Goal: Information Seeking & Learning: Check status

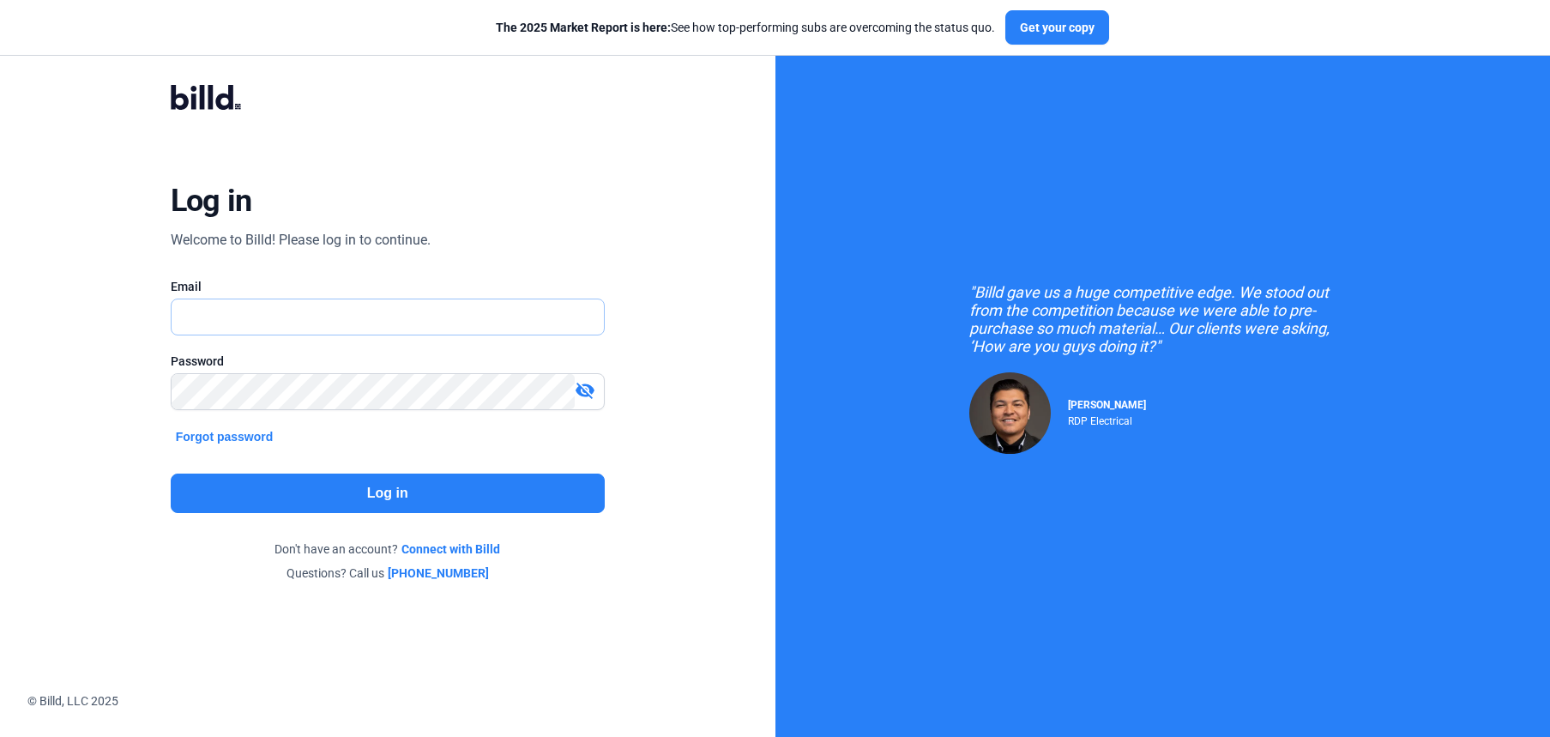
type input "[PERSON_NAME][EMAIL_ADDRESS][DOMAIN_NAME]"
click at [476, 487] on button "Log in" at bounding box center [388, 493] width 434 height 39
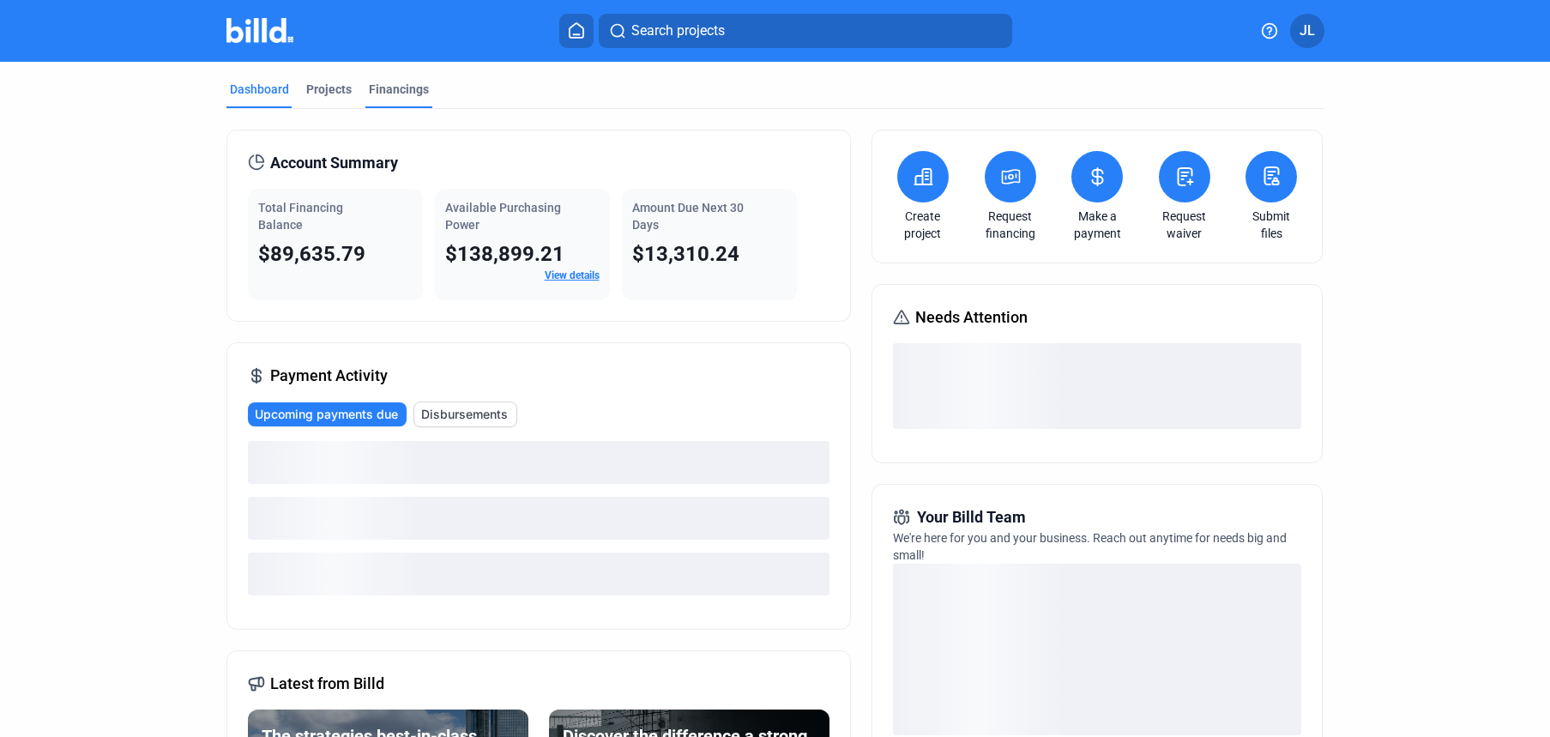
click at [373, 89] on div "Financings" at bounding box center [399, 89] width 60 height 17
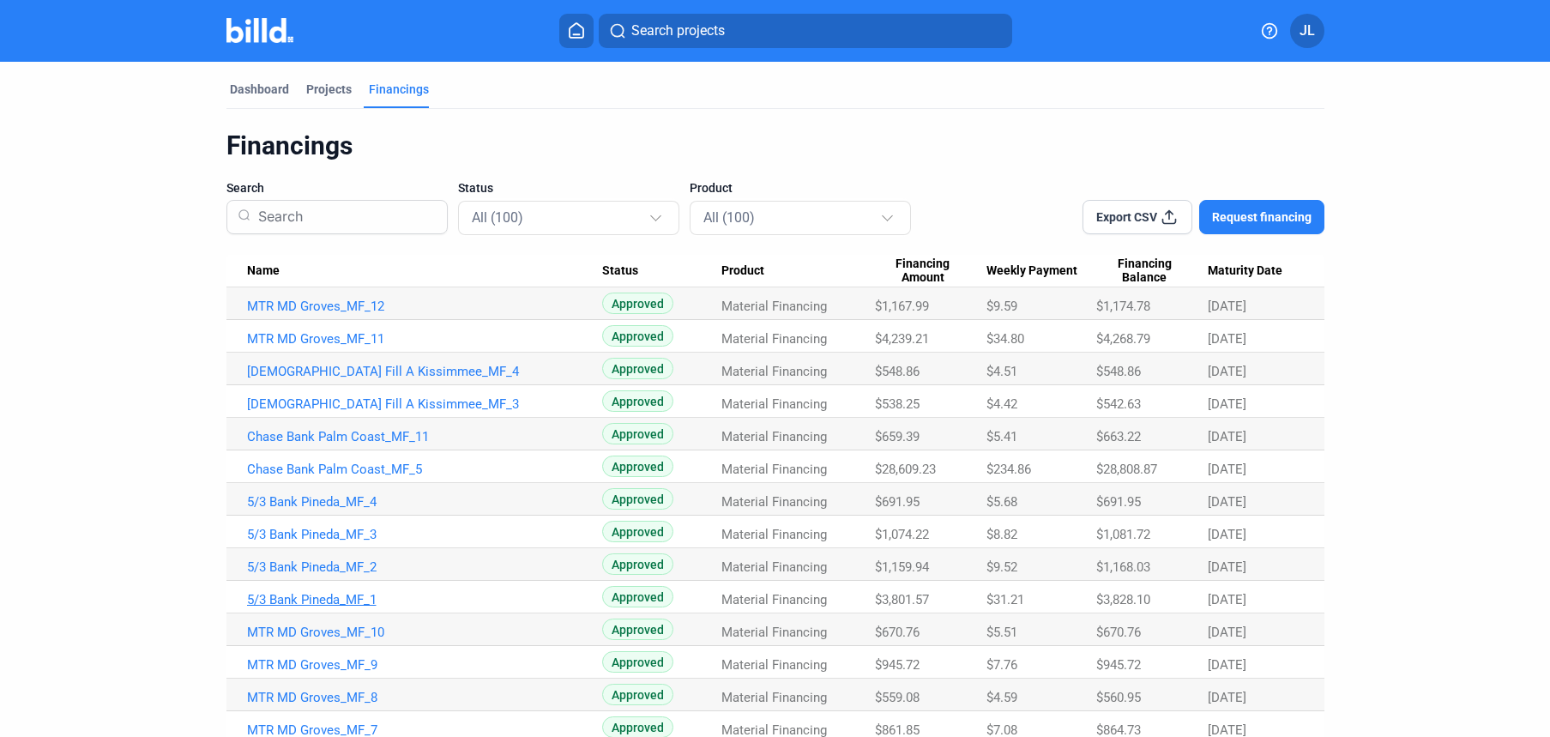
click at [288, 314] on link "5/3 Bank Pineda_MF_1" at bounding box center [424, 306] width 355 height 15
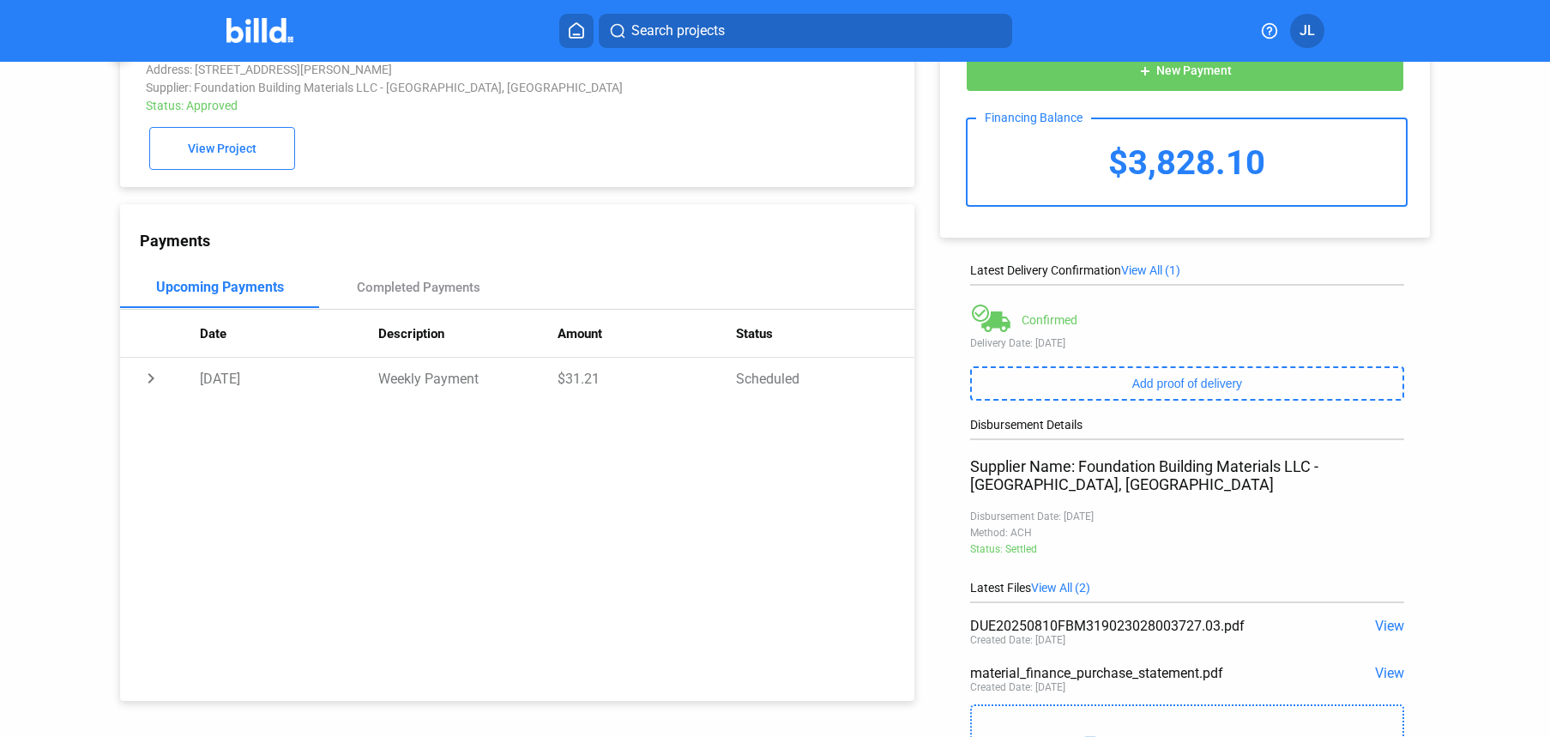
scroll to position [103, 0]
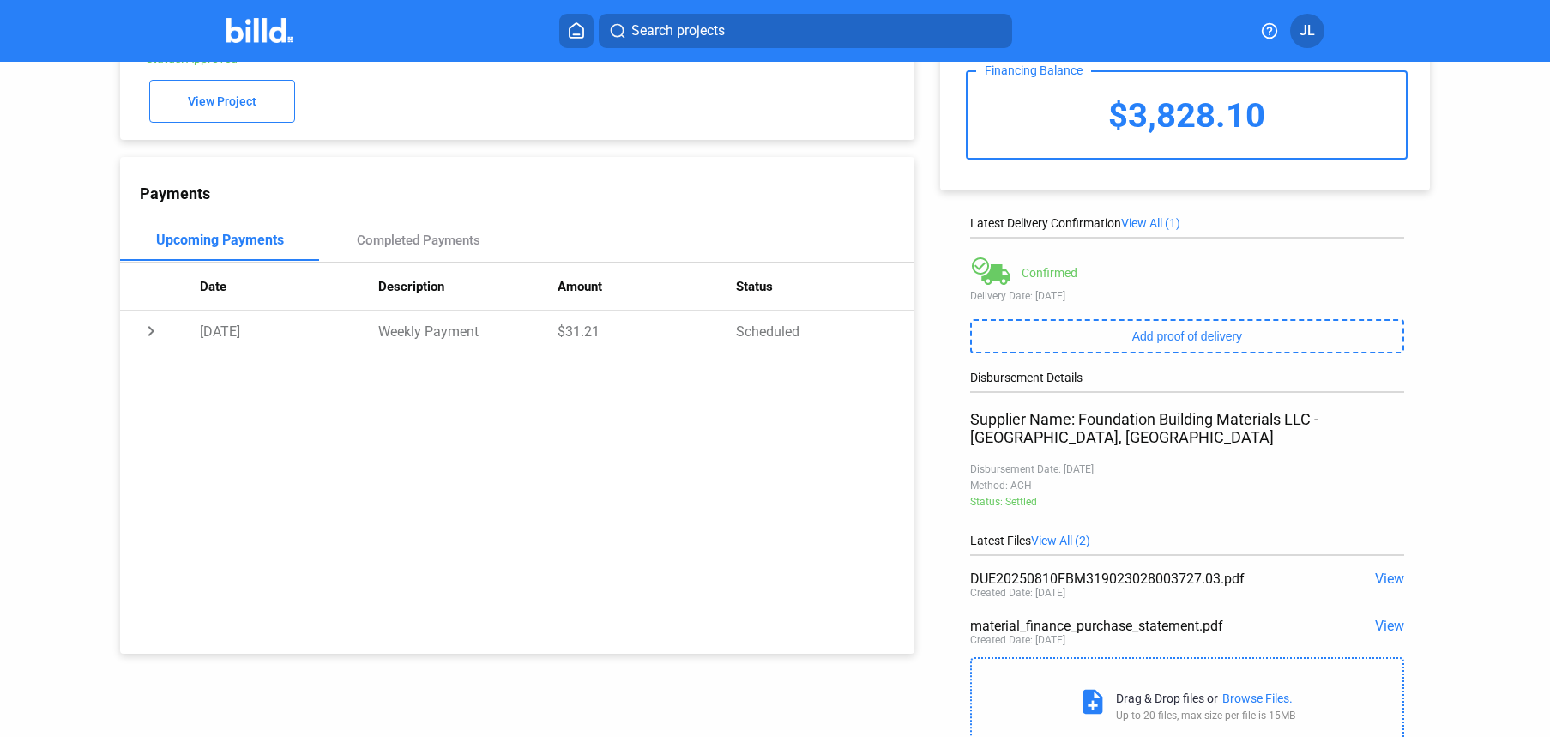
click at [1386, 581] on span "View" at bounding box center [1389, 579] width 29 height 16
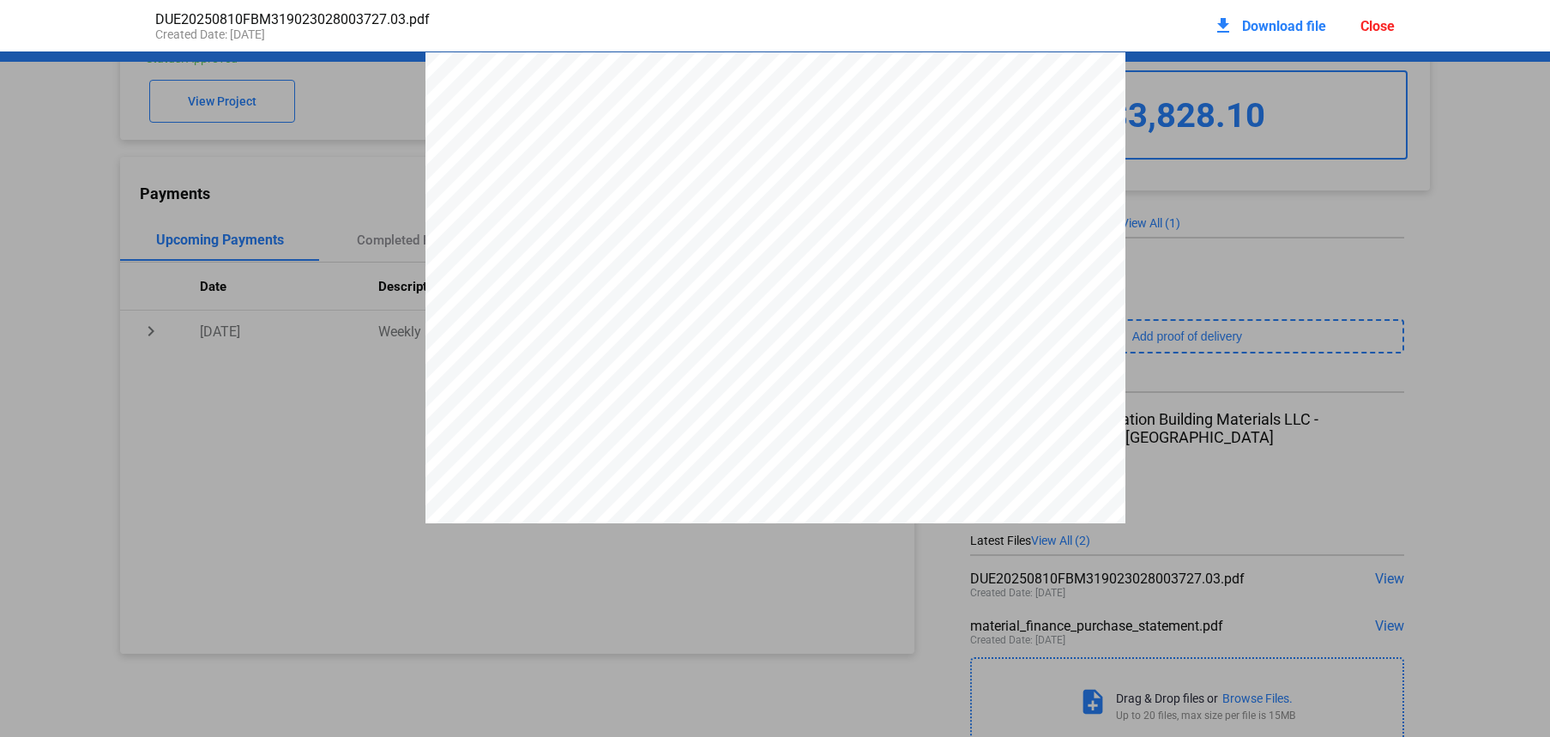
scroll to position [9, 0]
click at [1365, 27] on div "Close" at bounding box center [1378, 26] width 34 height 16
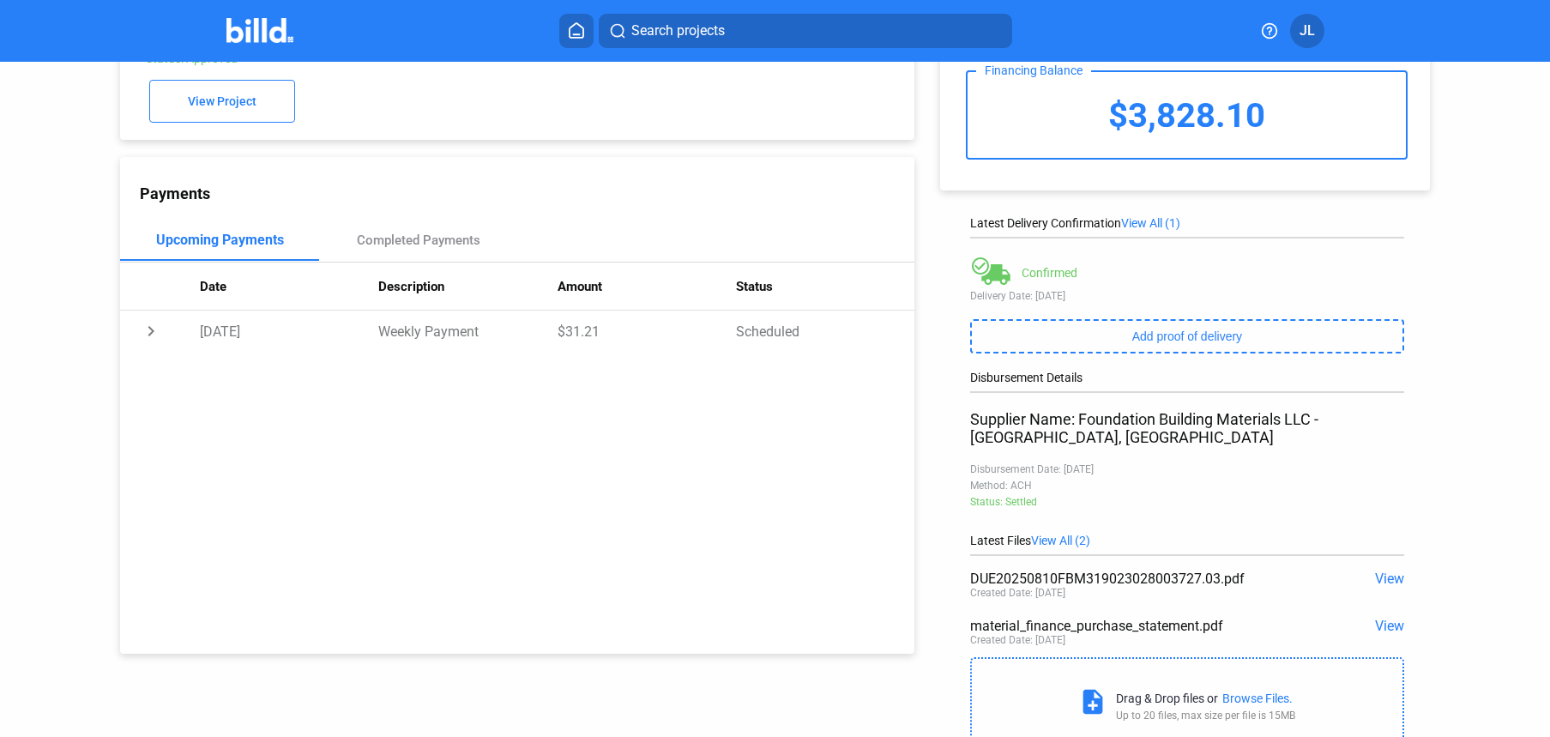
scroll to position [0, 0]
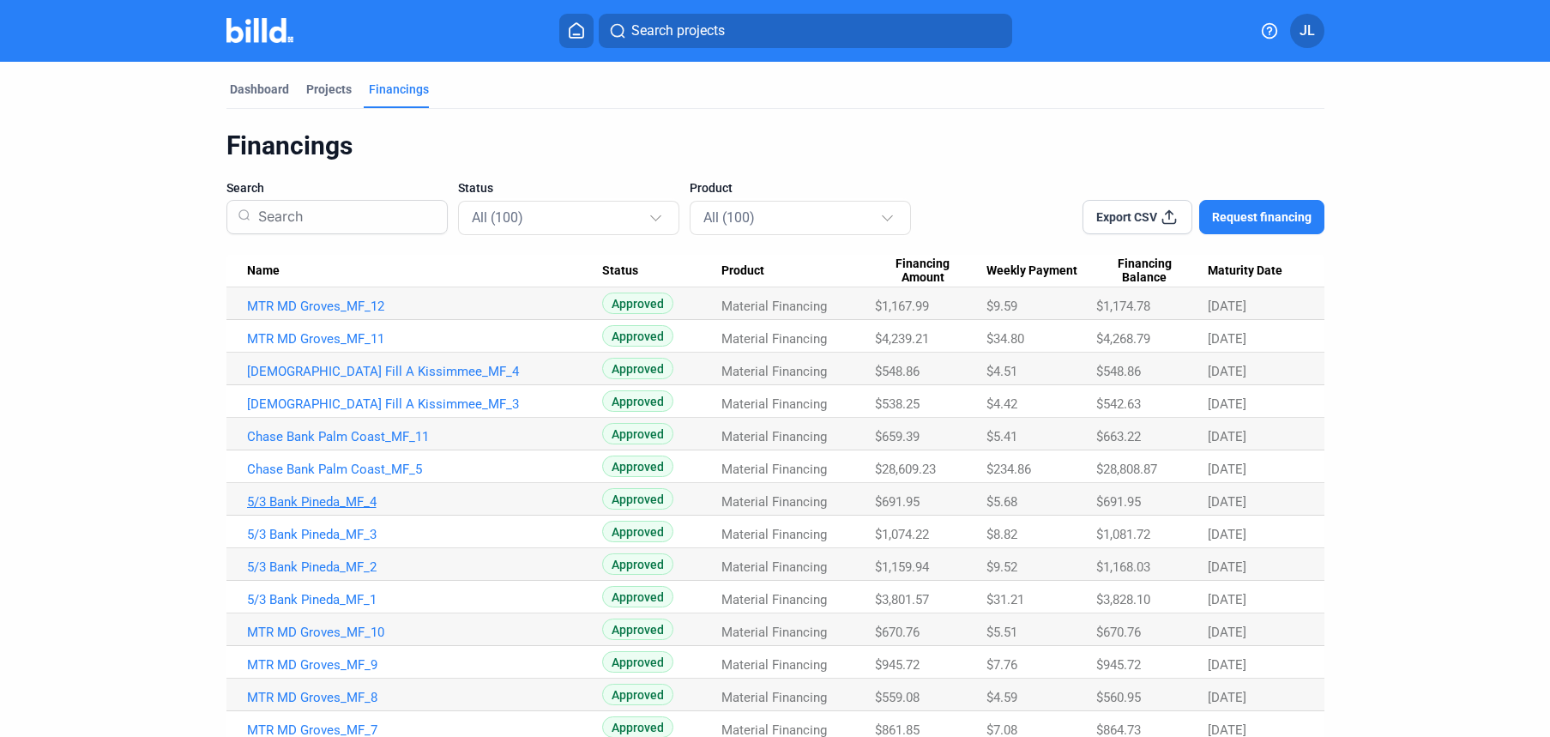
click at [281, 314] on link "5/3 Bank Pineda_MF_4" at bounding box center [424, 306] width 355 height 15
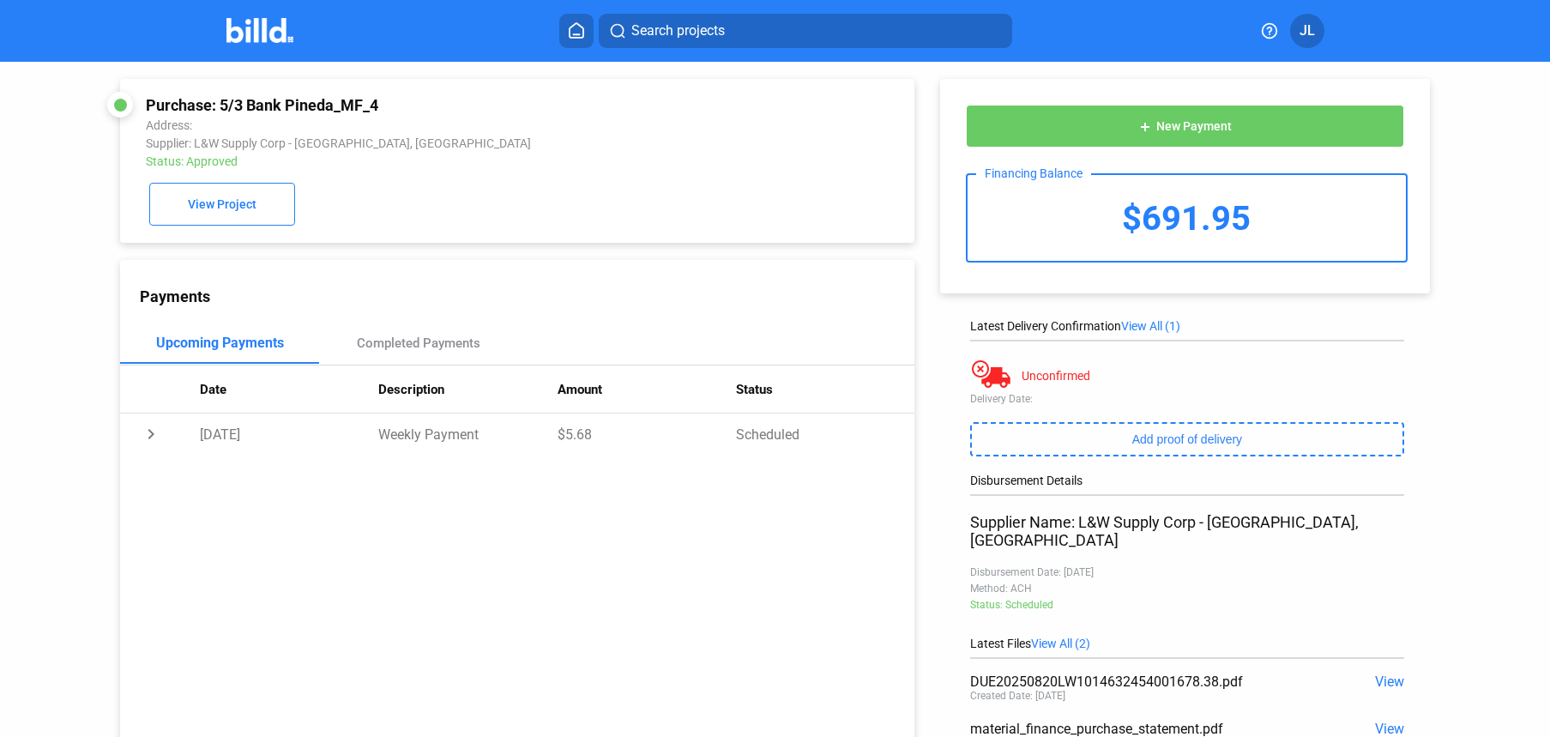
scroll to position [98, 0]
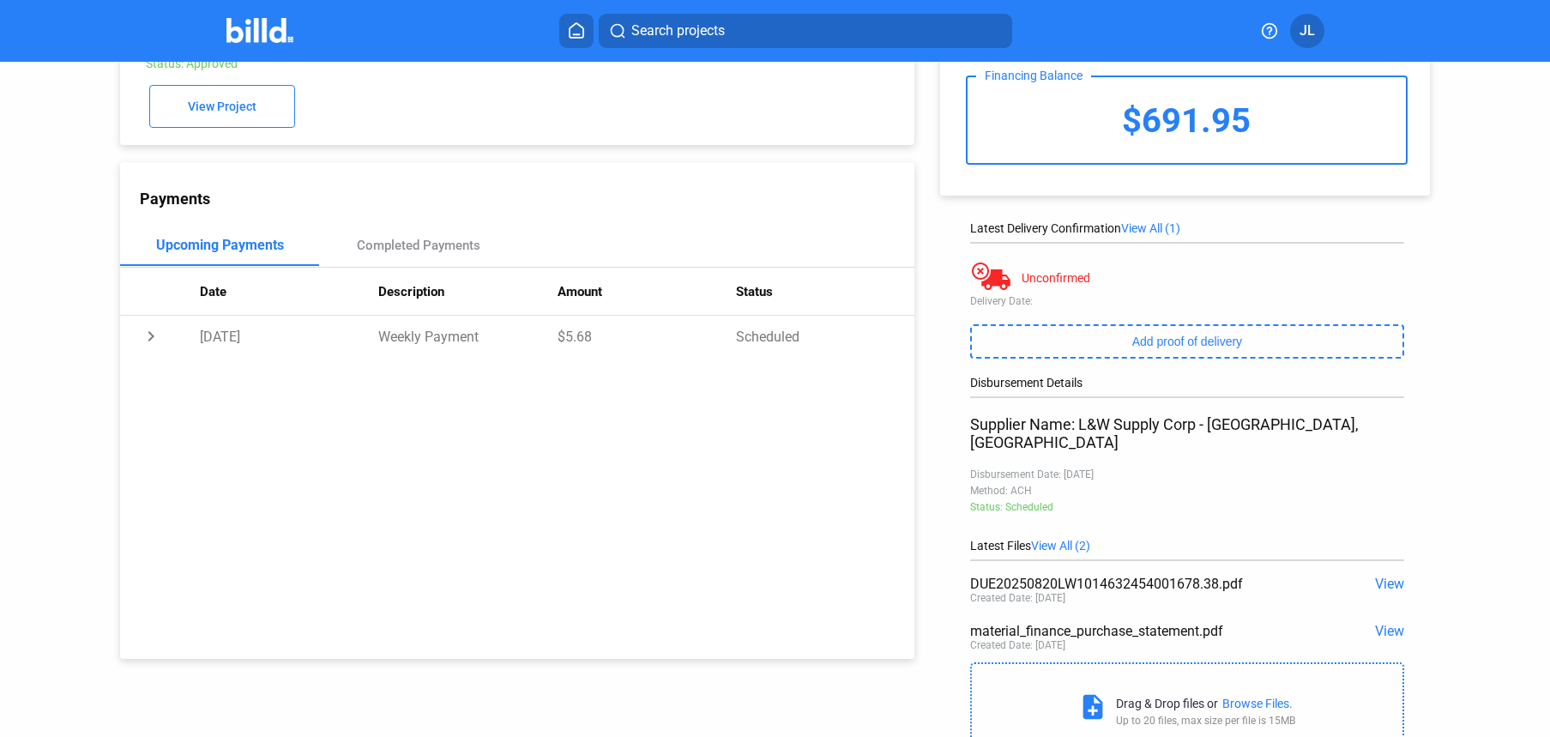
click at [1380, 576] on span "View" at bounding box center [1389, 584] width 29 height 16
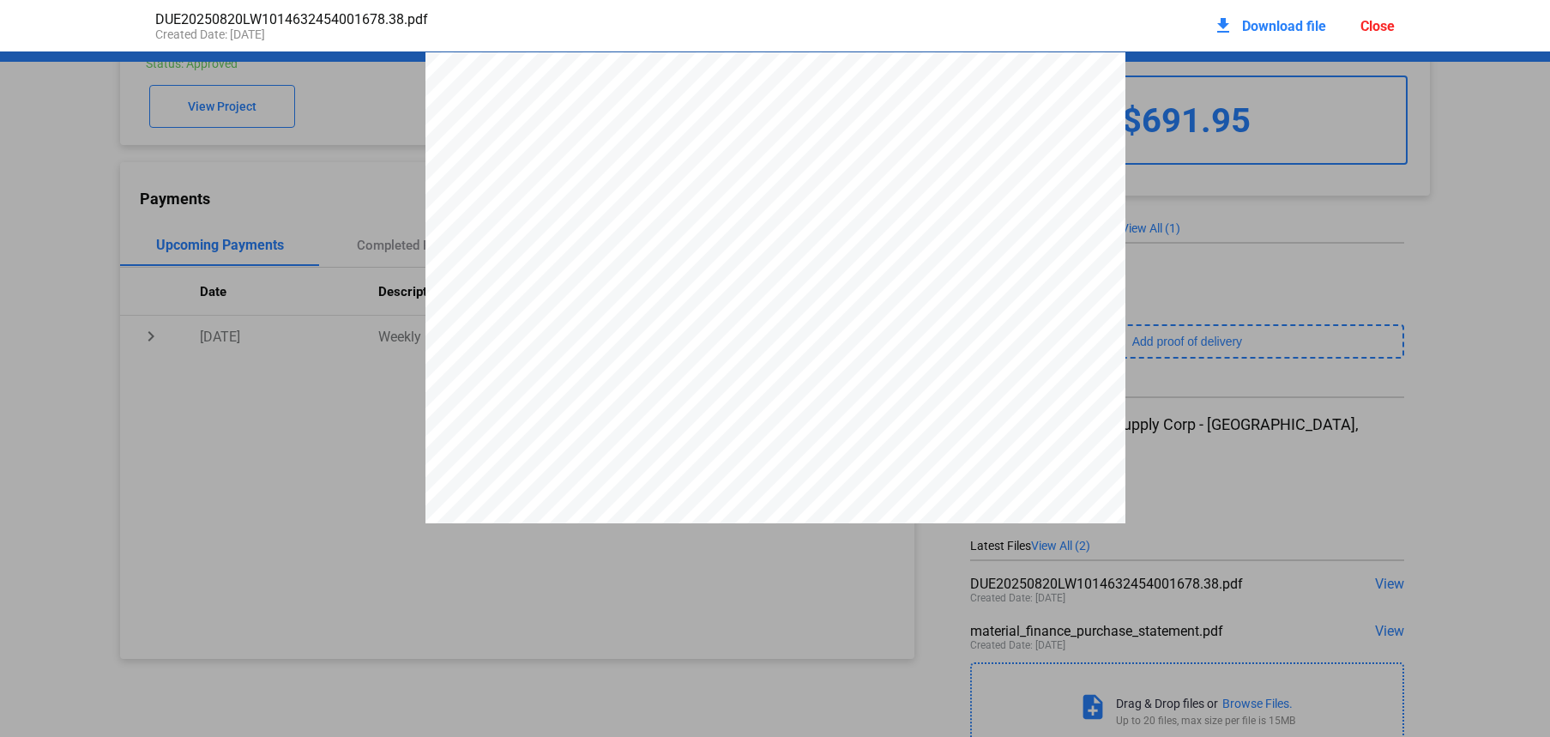
scroll to position [9, 0]
click at [1374, 29] on div "Close" at bounding box center [1378, 26] width 34 height 16
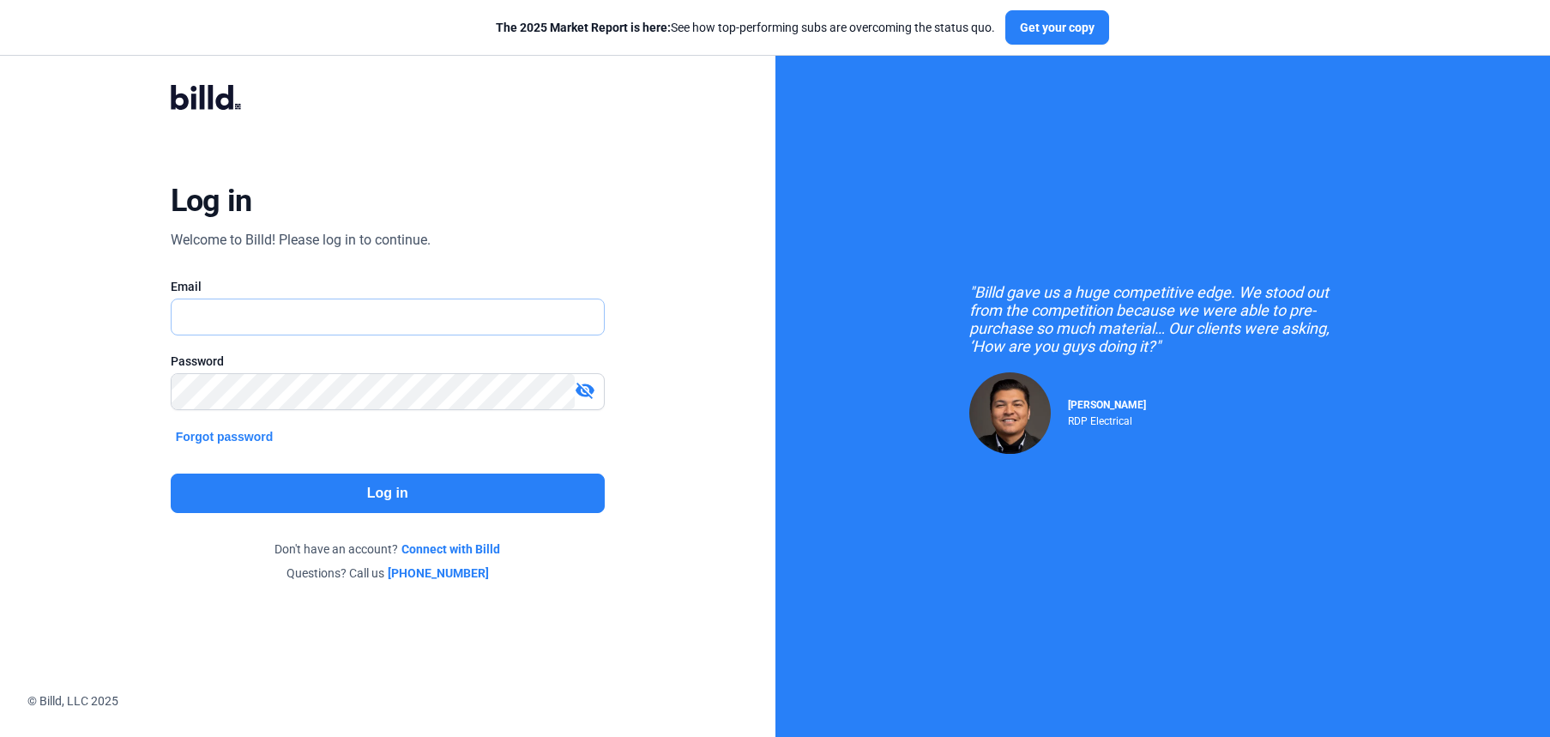
type input "[PERSON_NAME][EMAIL_ADDRESS][DOMAIN_NAME]"
click at [424, 499] on button "Log in" at bounding box center [388, 493] width 434 height 39
